Goal: Information Seeking & Learning: Understand process/instructions

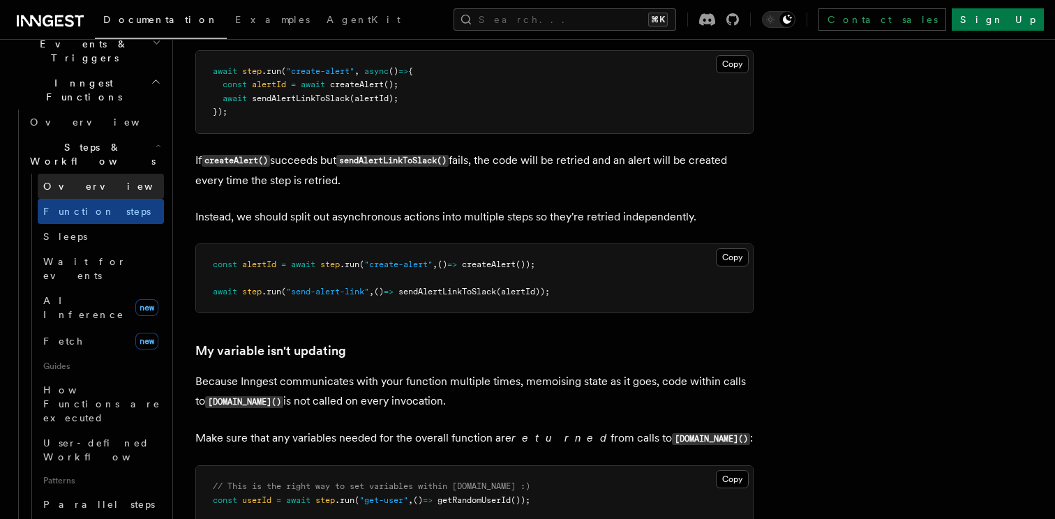
scroll to position [378, 0]
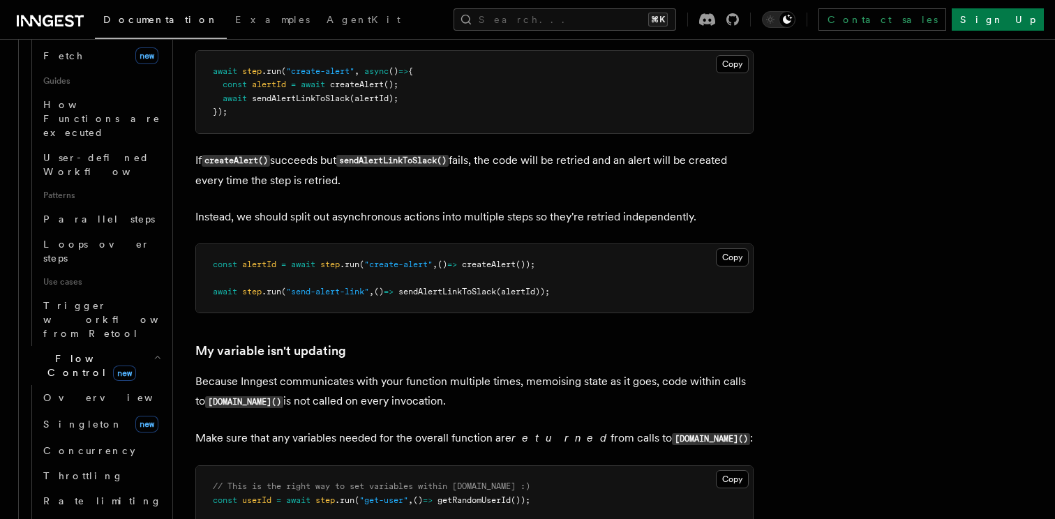
scroll to position [664, 0]
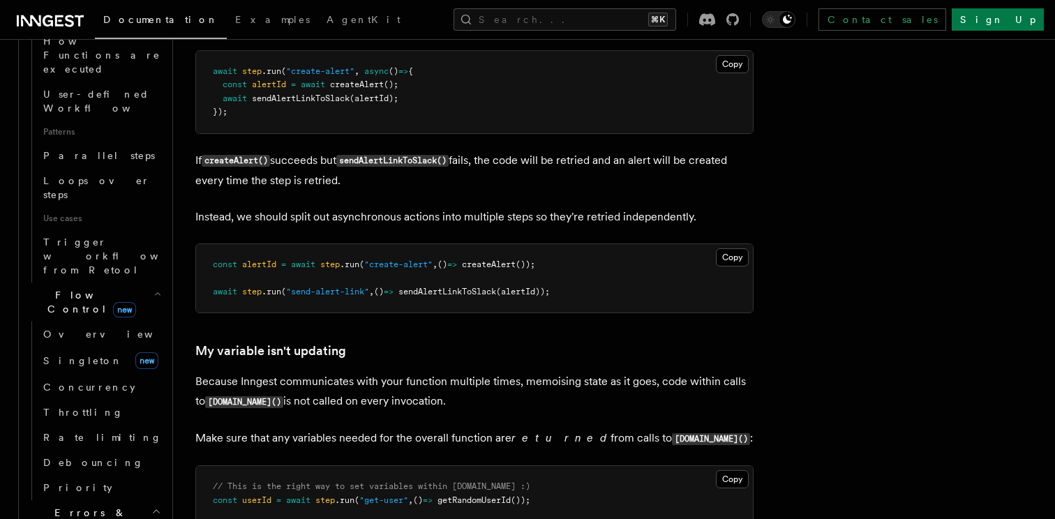
scroll to position [732, 0]
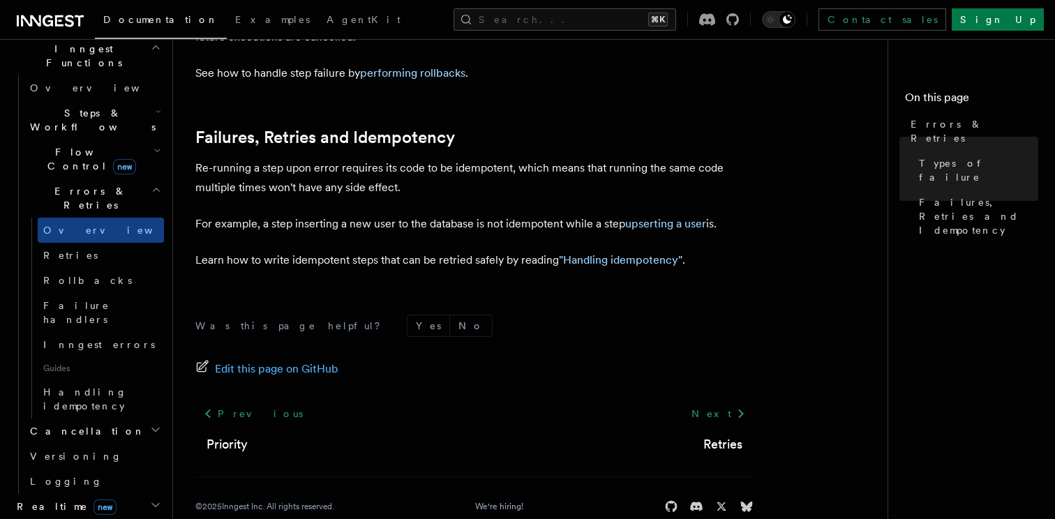
scroll to position [405, 0]
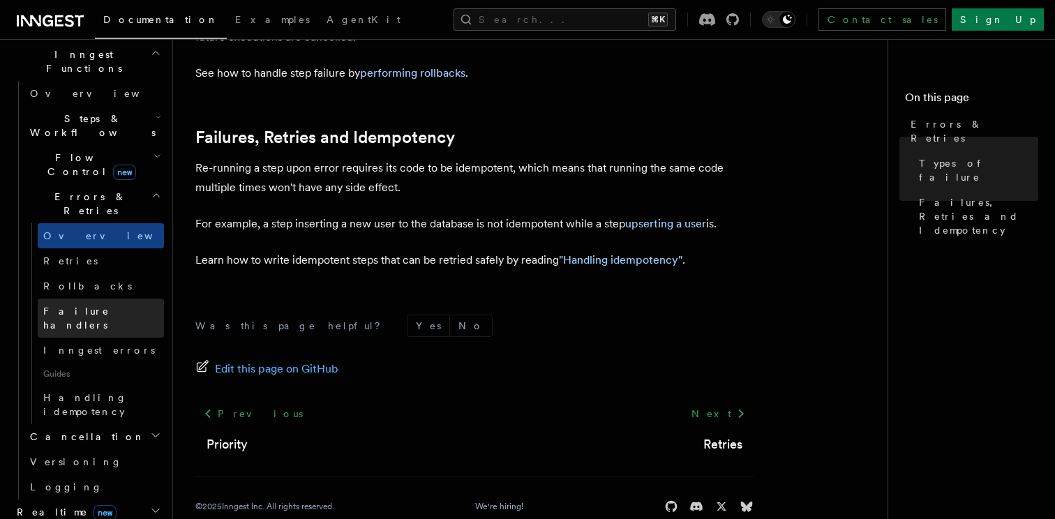
click at [126, 299] on link "Failure handlers" at bounding box center [101, 318] width 126 height 39
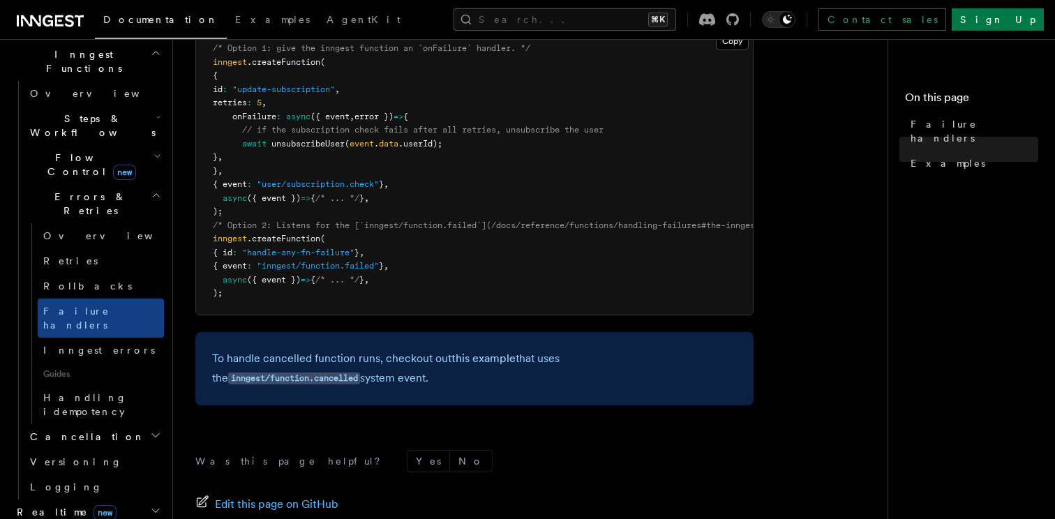
scroll to position [355, 0]
click at [105, 338] on link "Inngest errors" at bounding box center [101, 350] width 126 height 25
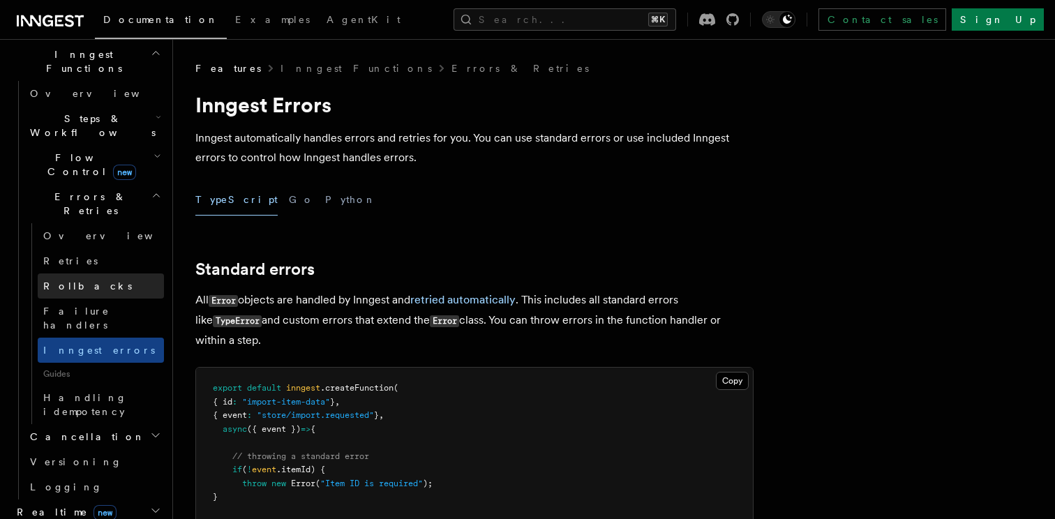
click at [105, 273] on link "Rollbacks" at bounding box center [101, 285] width 126 height 25
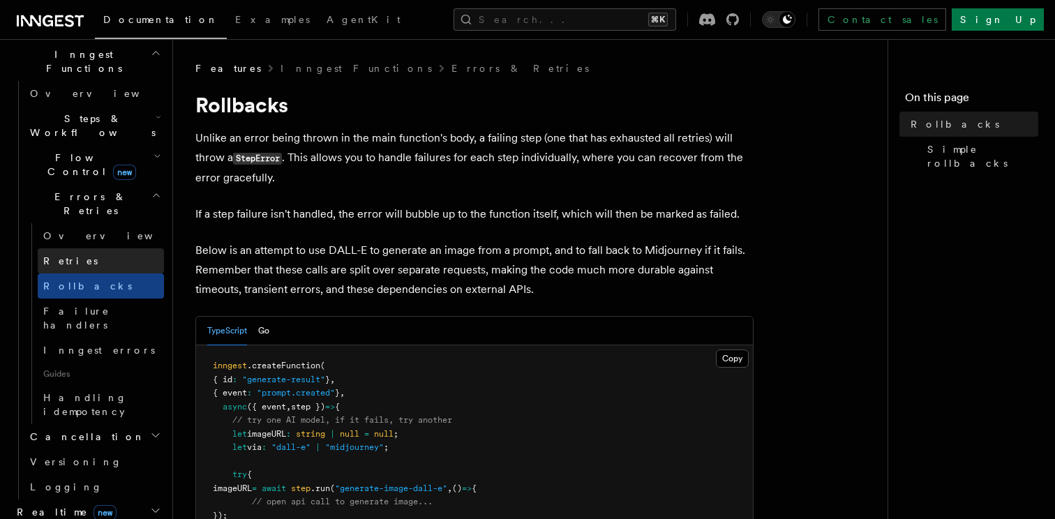
click at [105, 248] on link "Retries" at bounding box center [101, 260] width 126 height 25
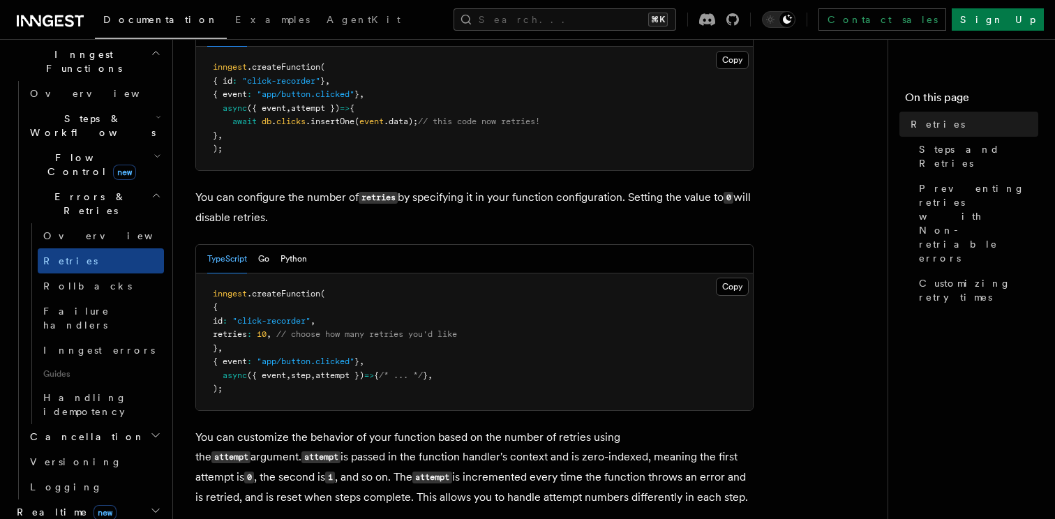
scroll to position [225, 0]
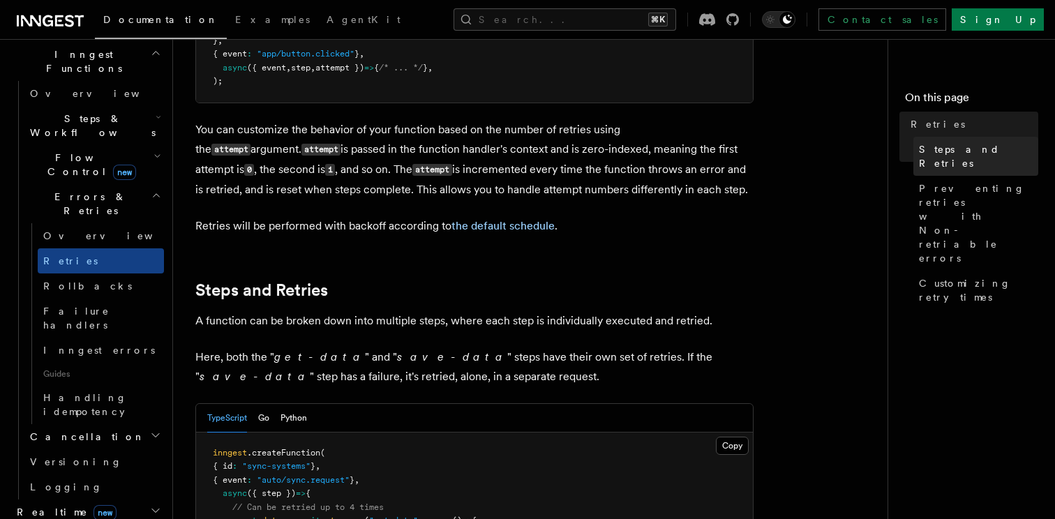
click at [942, 149] on span "Steps and Retries" at bounding box center [978, 156] width 119 height 28
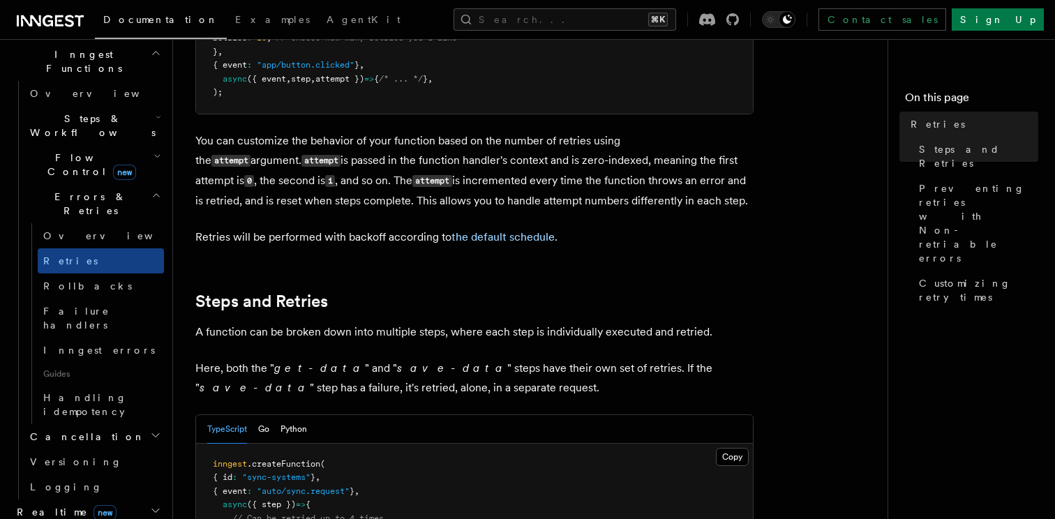
scroll to position [389, 0]
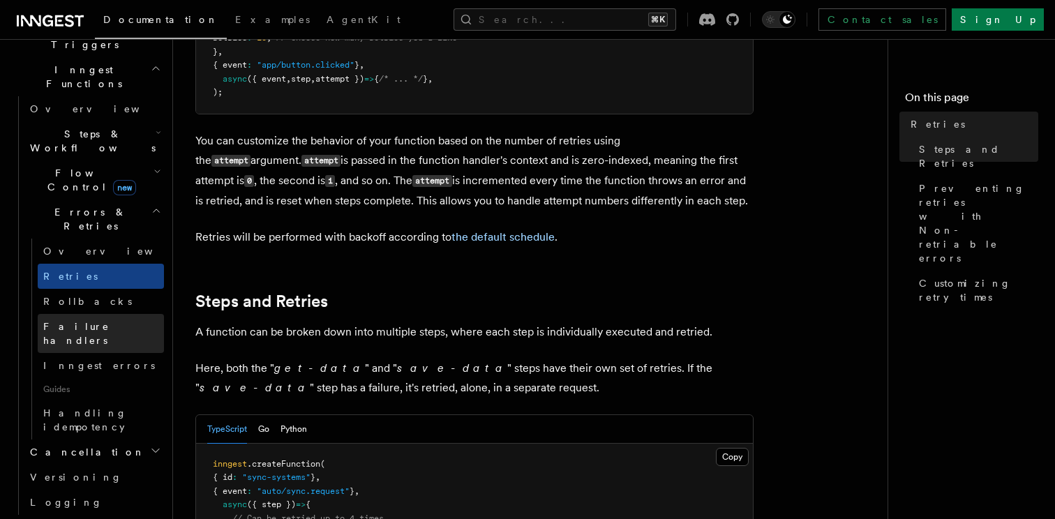
click at [107, 321] on span "Failure handlers" at bounding box center [76, 333] width 66 height 25
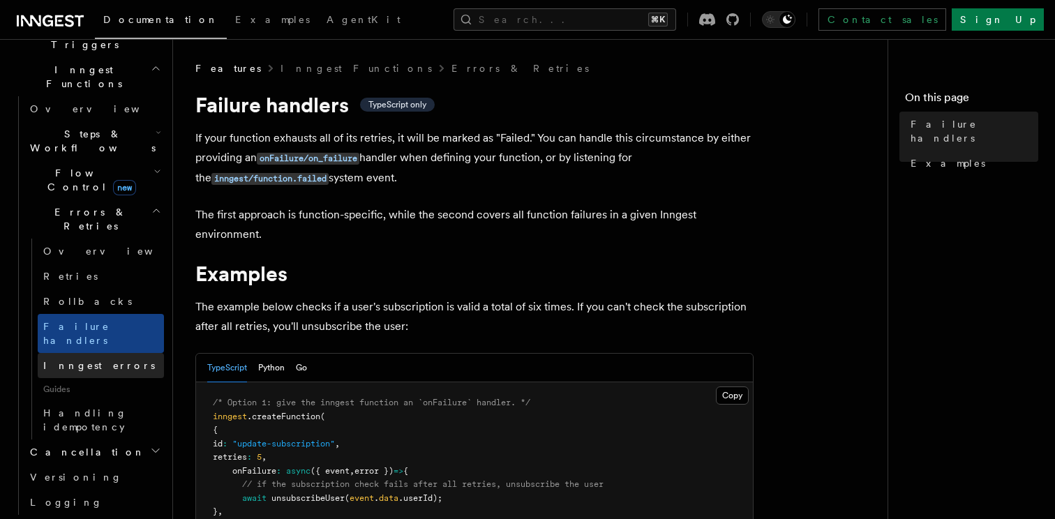
click at [120, 353] on link "Inngest errors" at bounding box center [101, 365] width 126 height 25
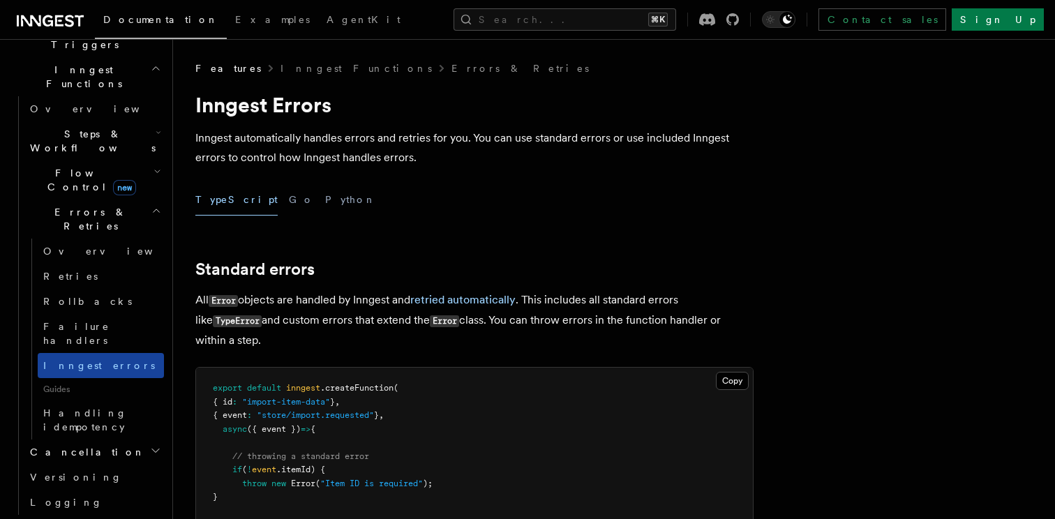
click at [84, 360] on span "Inngest errors" at bounding box center [99, 365] width 112 height 11
click at [108, 239] on link "Overview" at bounding box center [101, 251] width 126 height 25
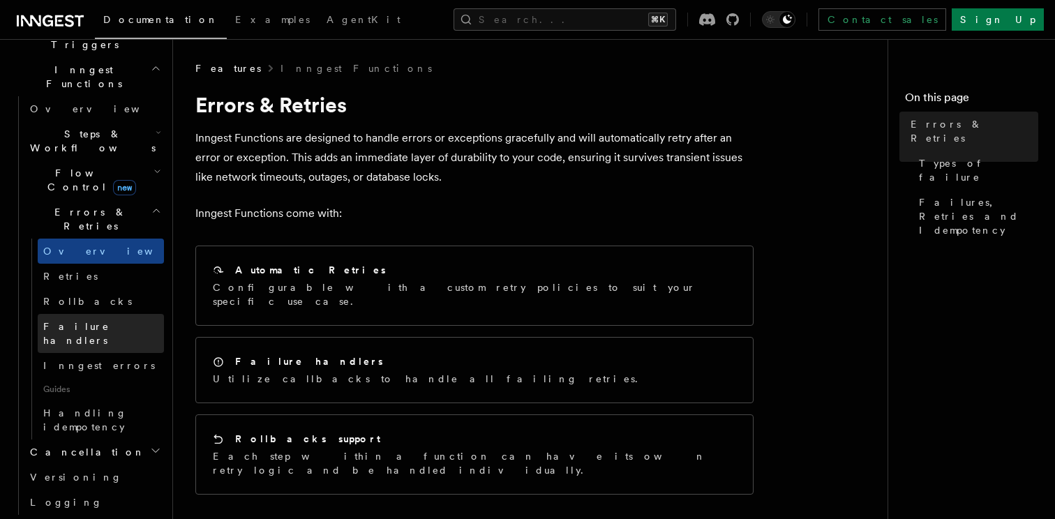
click at [102, 321] on span "Failure handlers" at bounding box center [76, 333] width 66 height 25
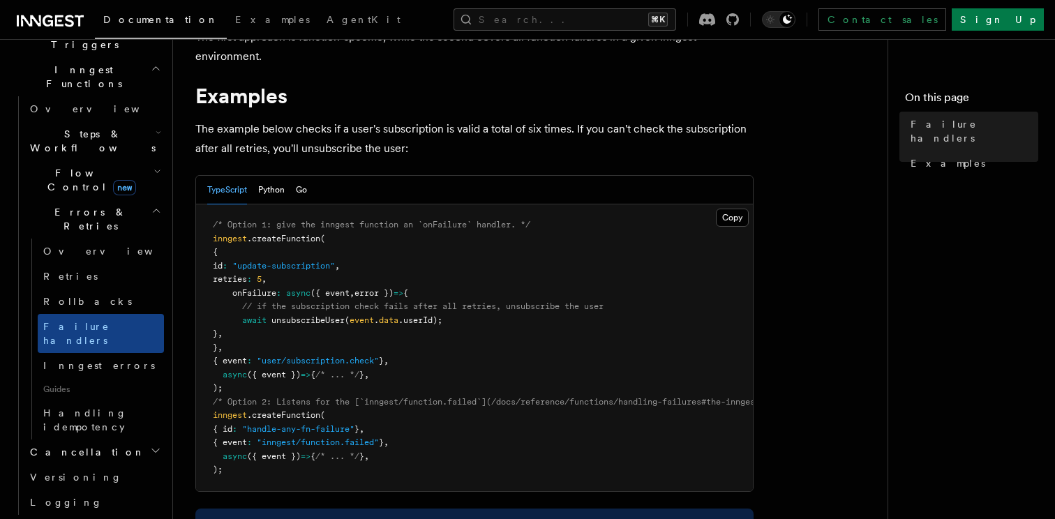
scroll to position [187, 0]
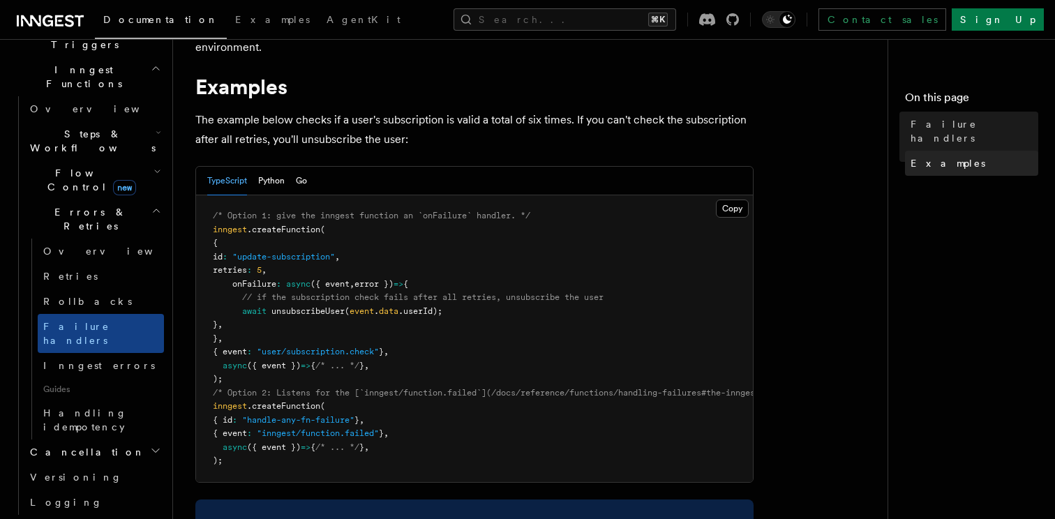
click at [930, 156] on span "Examples" at bounding box center [947, 163] width 75 height 14
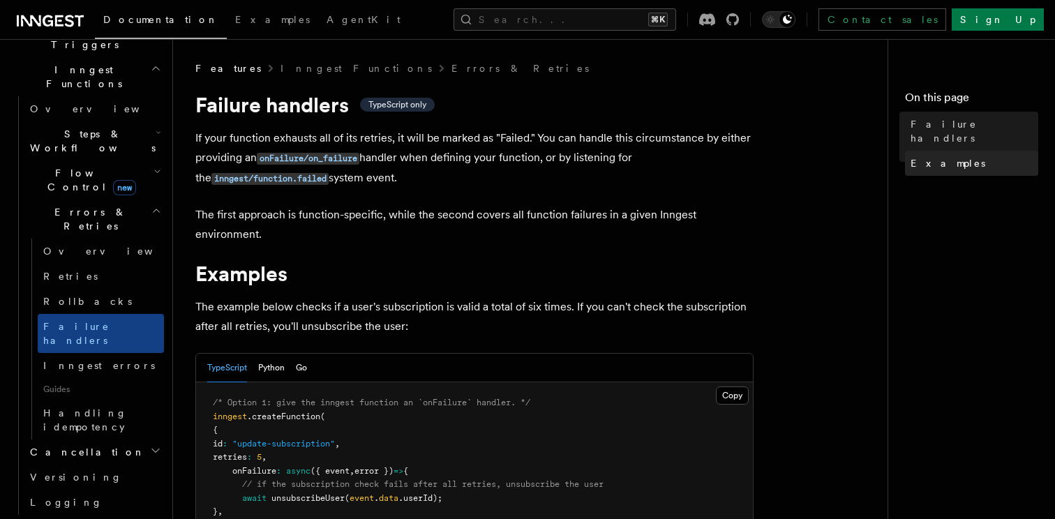
click at [930, 156] on span "Examples" at bounding box center [947, 163] width 75 height 14
click at [694, 172] on p "If your function exhausts all of its retries, it will be marked as "Failed." Yo…" at bounding box center [474, 158] width 558 height 60
click at [940, 157] on link "Examples" at bounding box center [971, 163] width 133 height 25
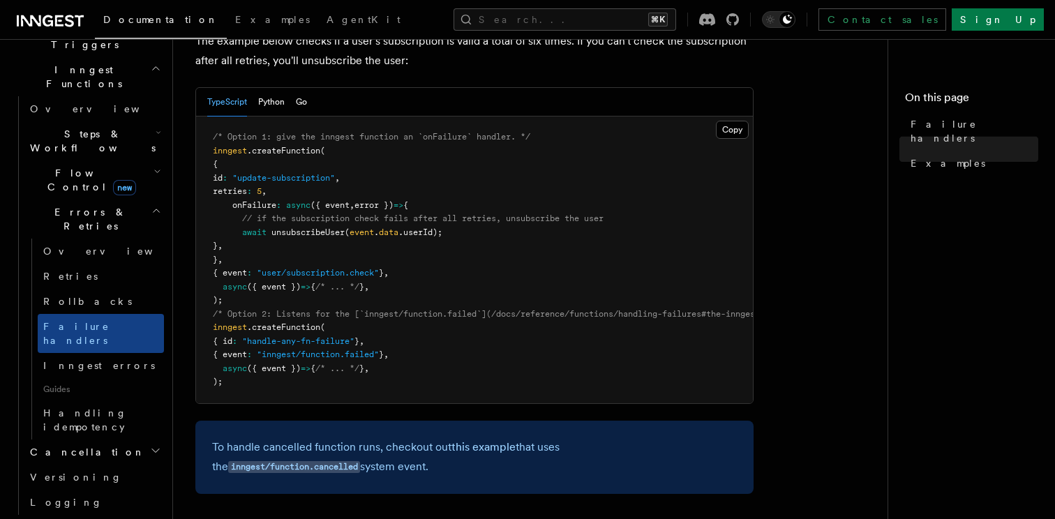
scroll to position [153, 0]
